Goal: Transaction & Acquisition: Purchase product/service

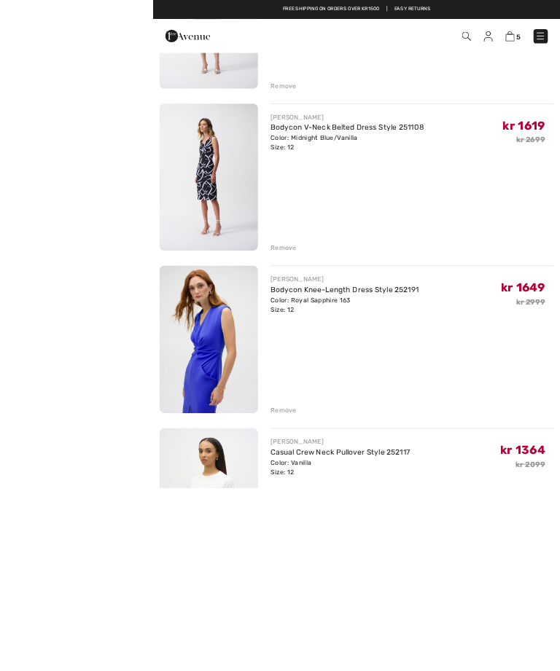
scroll to position [444, 0]
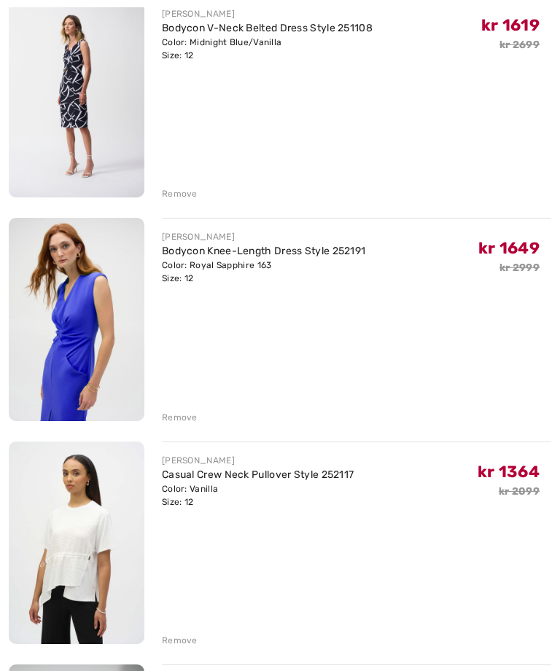
click at [178, 417] on div "Remove" at bounding box center [180, 417] width 36 height 13
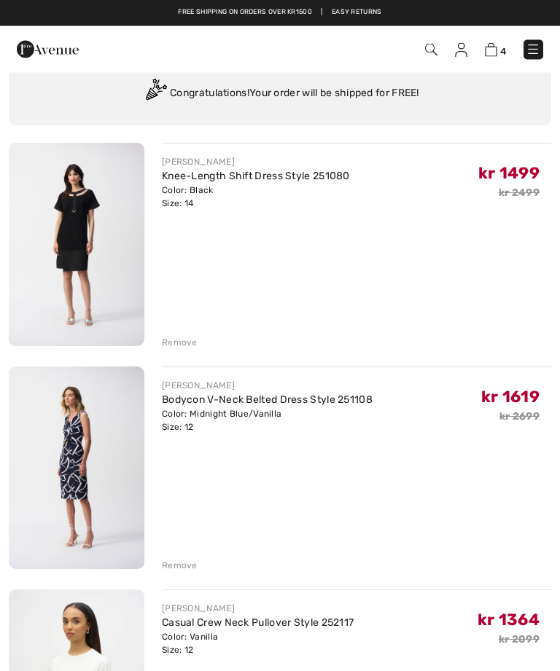
scroll to position [0, 0]
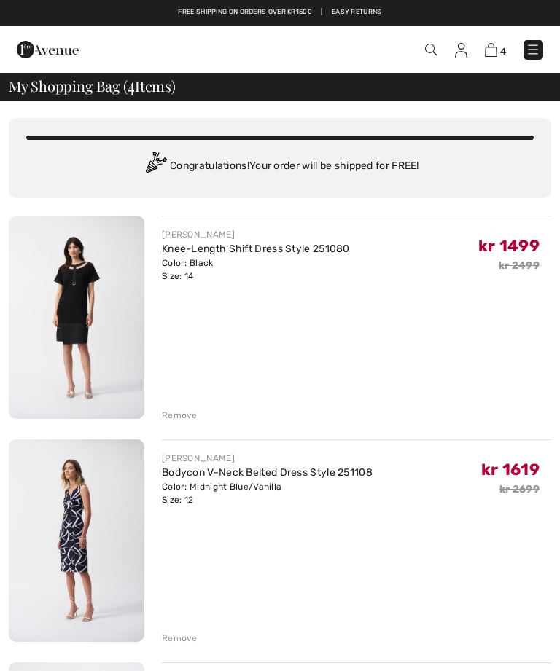
click at [103, 303] on img at bounding box center [77, 317] width 136 height 203
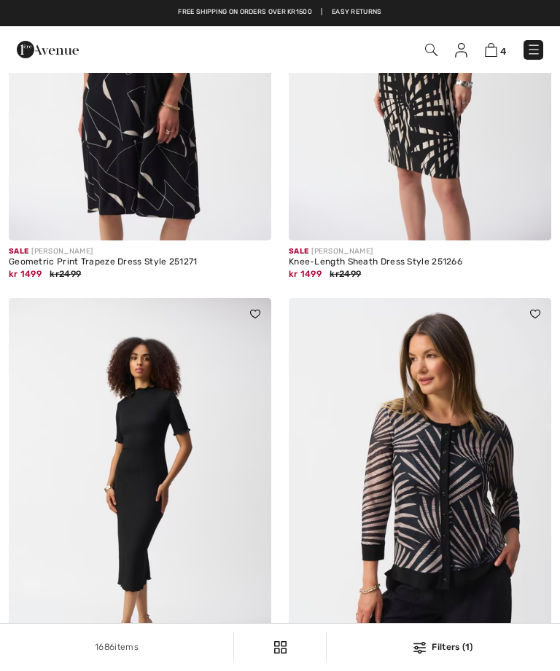
checkbox input "true"
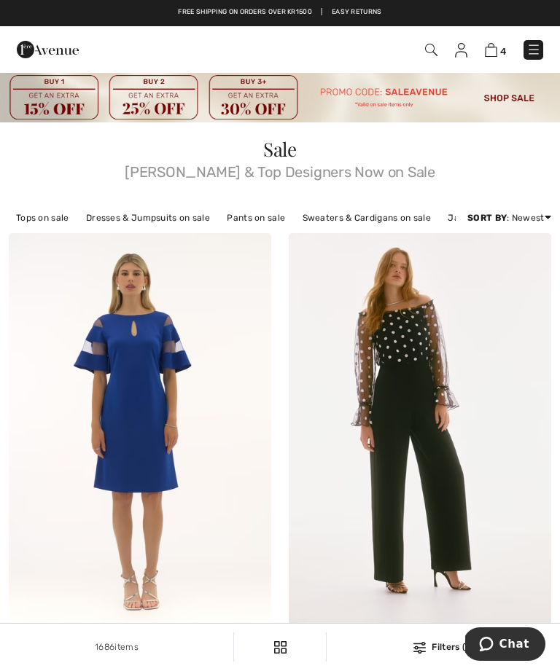
click at [492, 52] on img at bounding box center [490, 50] width 12 height 14
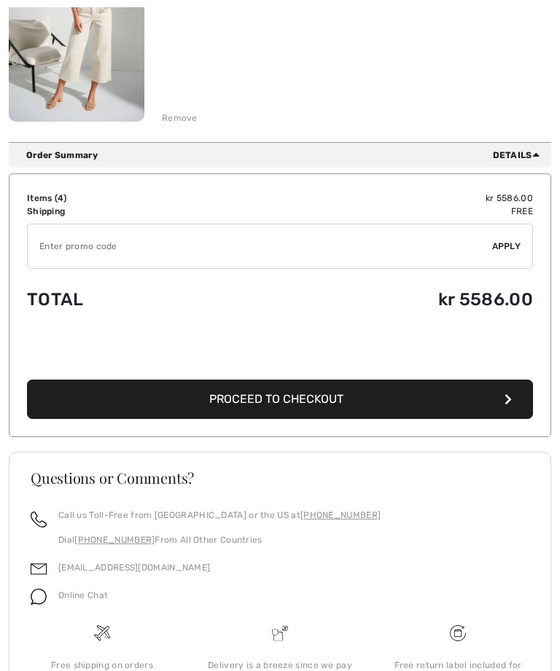
scroll to position [967, 0]
click at [183, 237] on input "TEXT" at bounding box center [260, 246] width 464 height 44
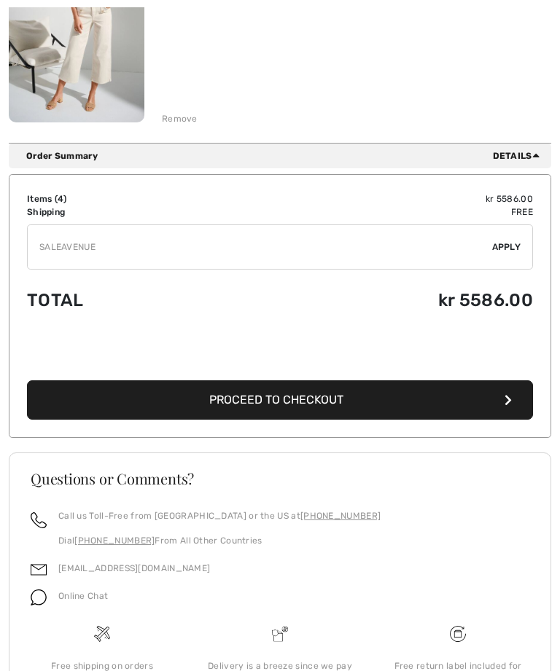
type input "SALEAVENUE"
click at [509, 245] on span "Apply" at bounding box center [506, 246] width 29 height 13
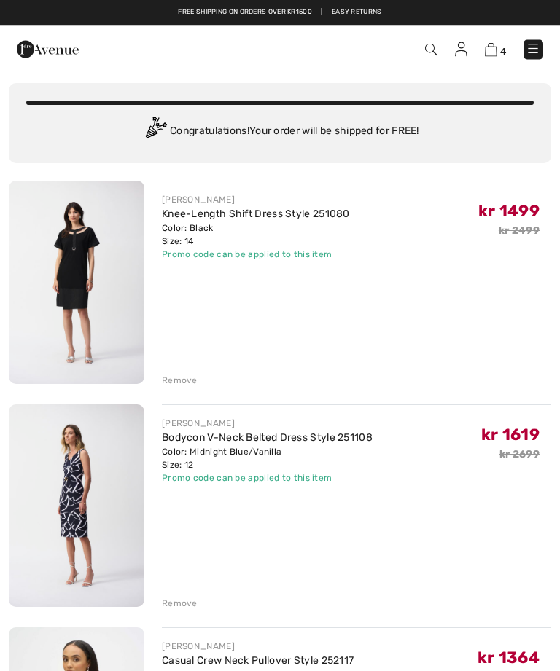
scroll to position [0, 0]
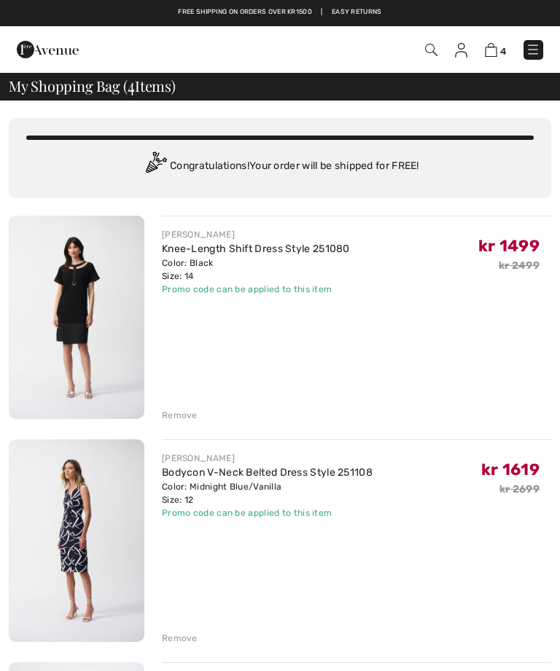
click at [79, 543] on img at bounding box center [77, 540] width 136 height 203
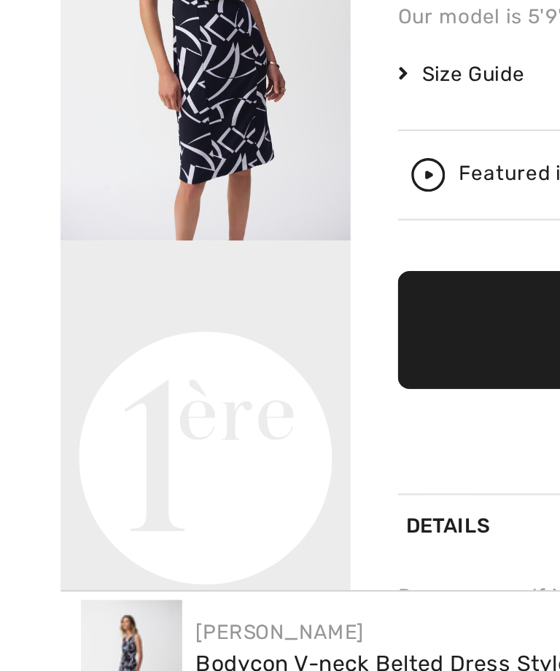
scroll to position [59, 0]
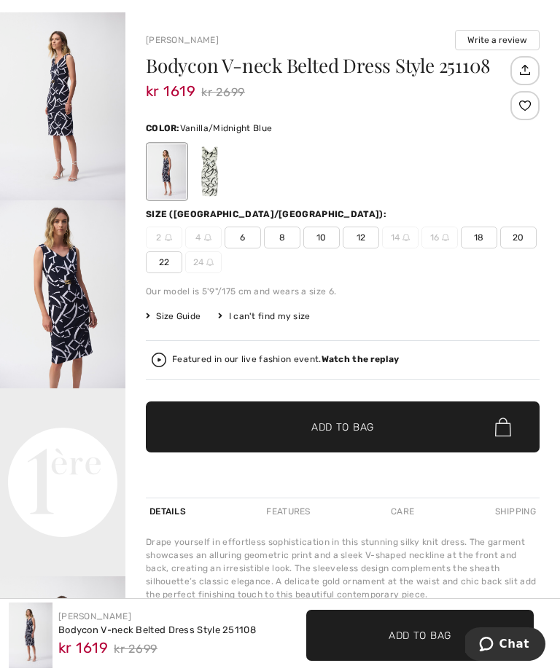
click at [212, 178] on div at bounding box center [209, 171] width 38 height 55
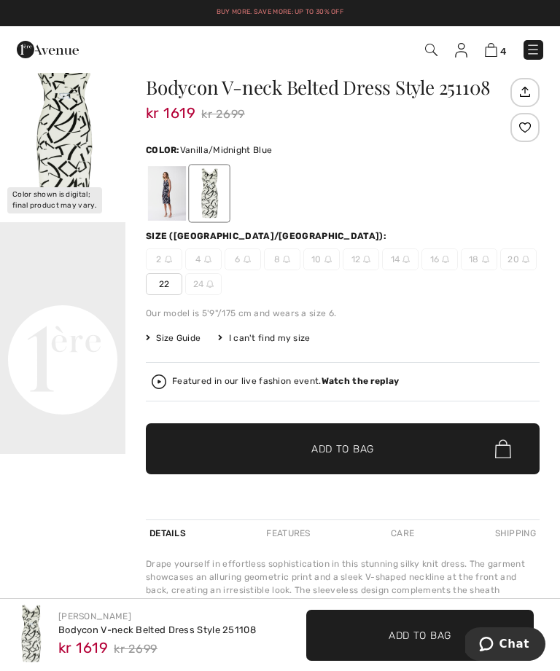
scroll to position [0, 0]
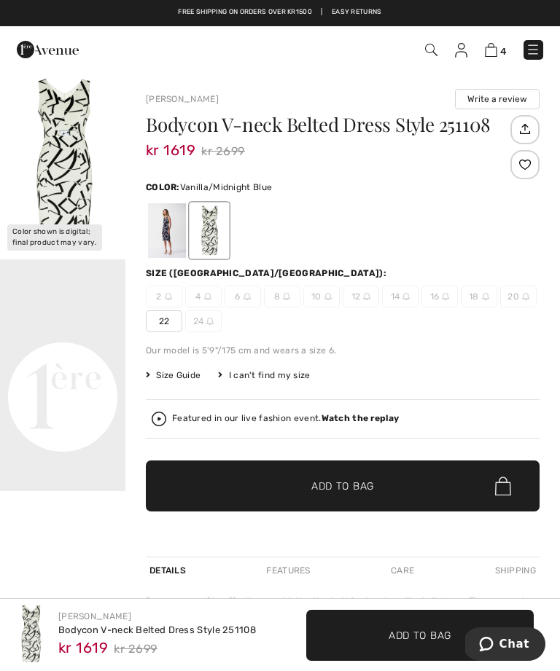
click at [493, 50] on img at bounding box center [490, 50] width 12 height 14
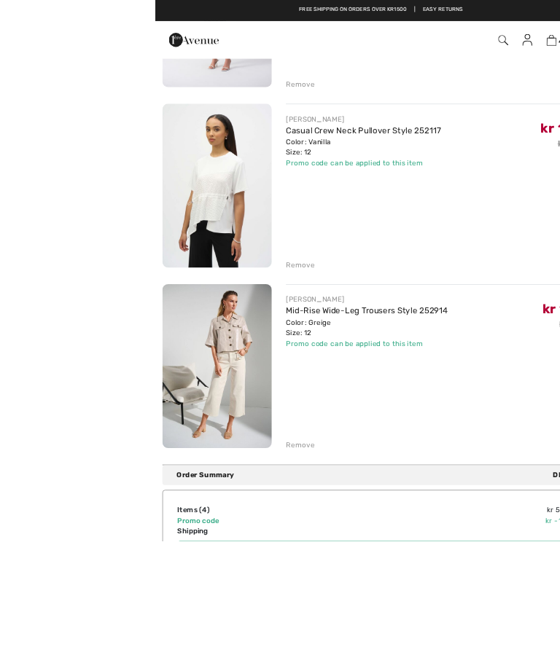
scroll to position [624, 0]
